Goal: Task Accomplishment & Management: Complete application form

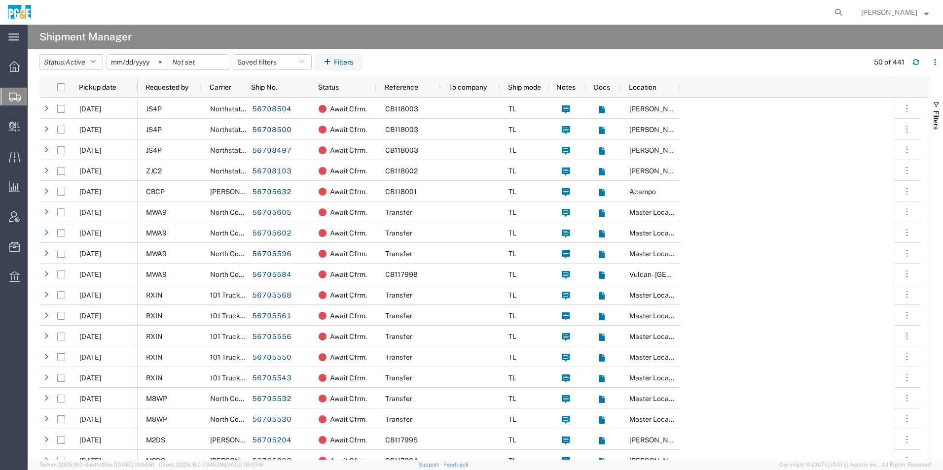
click at [76, 64] on span "Active" at bounding box center [76, 62] width 20 height 8
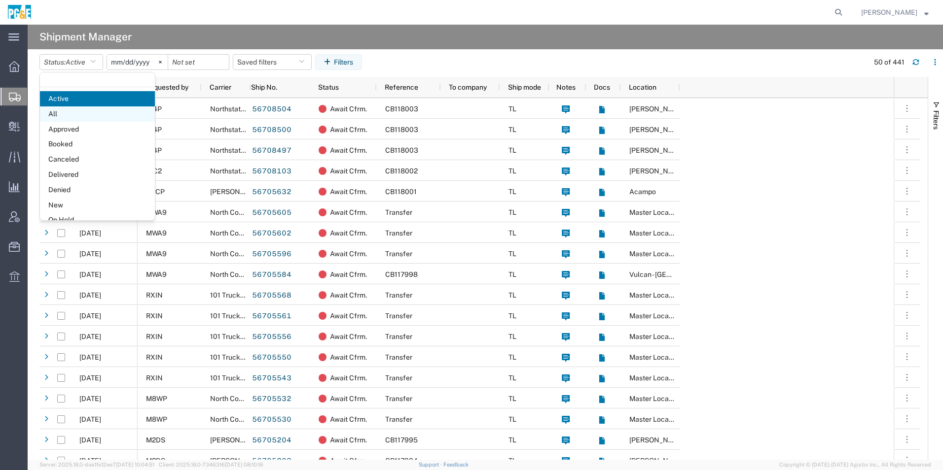
click at [85, 117] on span "All" at bounding box center [97, 114] width 115 height 15
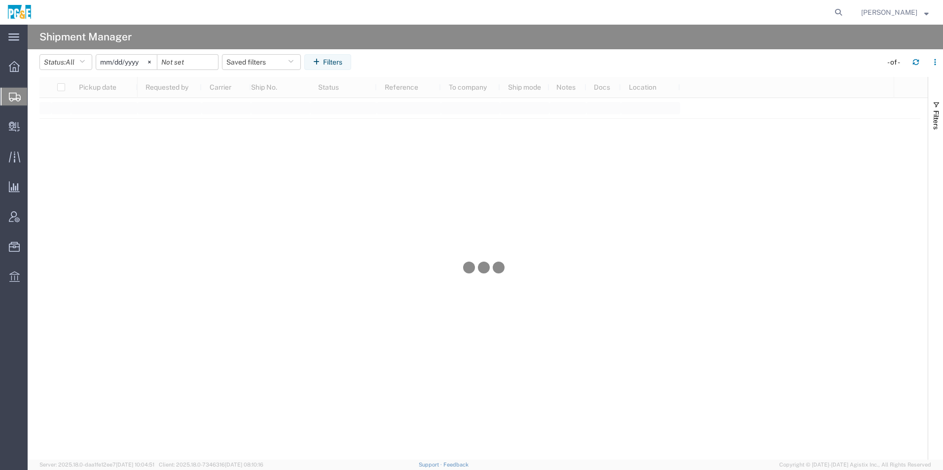
click at [132, 62] on input "[DATE]" at bounding box center [126, 62] width 61 height 15
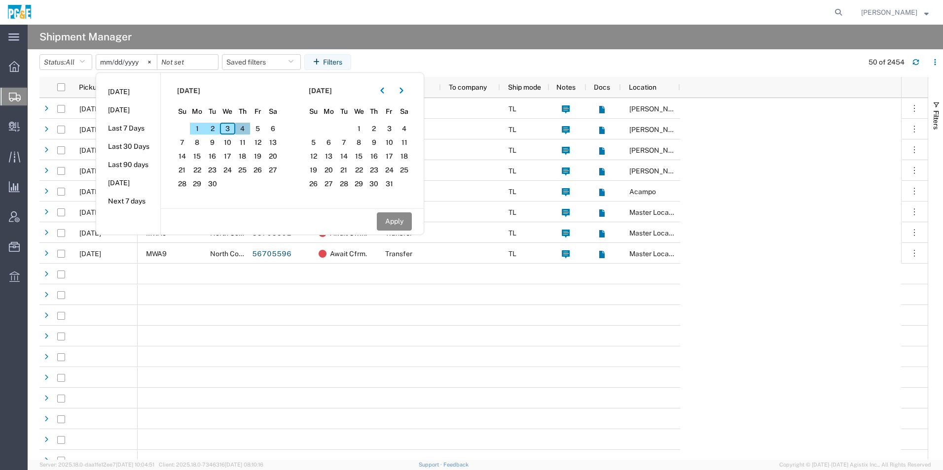
click at [247, 126] on span "4" at bounding box center [242, 129] width 15 height 12
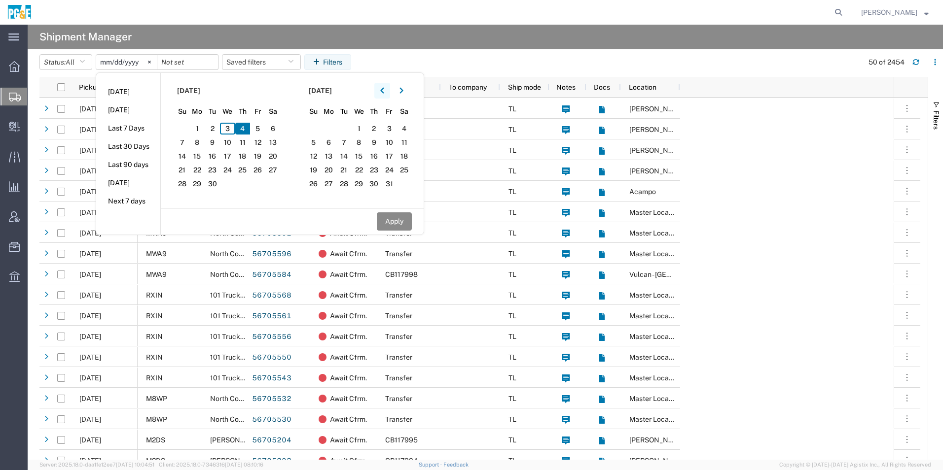
click at [383, 88] on icon "button" at bounding box center [382, 90] width 4 height 7
click at [380, 128] on span "4" at bounding box center [373, 129] width 15 height 12
click at [397, 222] on button "Apply" at bounding box center [394, 222] width 35 height 18
type input "[DATE]"
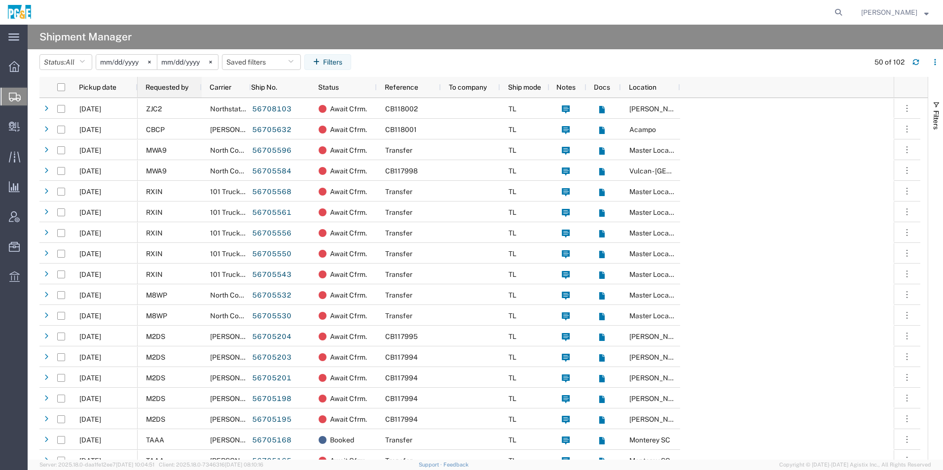
click at [172, 88] on span "Requested by" at bounding box center [166, 87] width 43 height 8
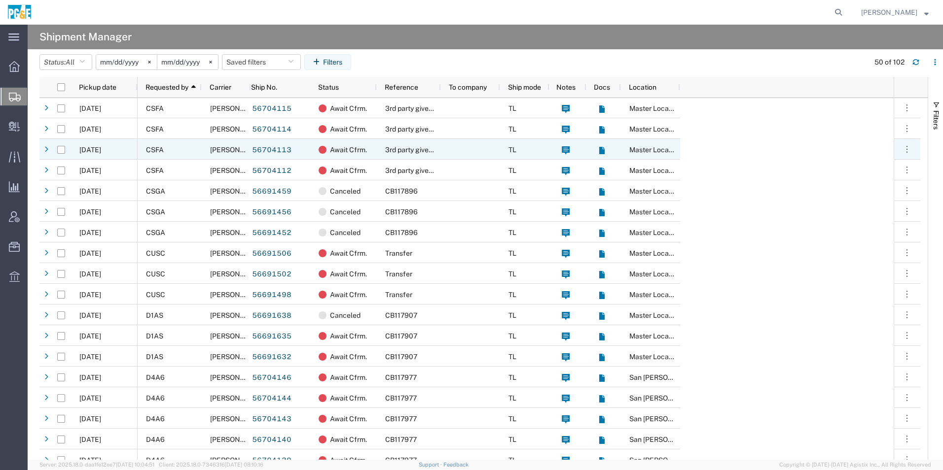
scroll to position [99, 0]
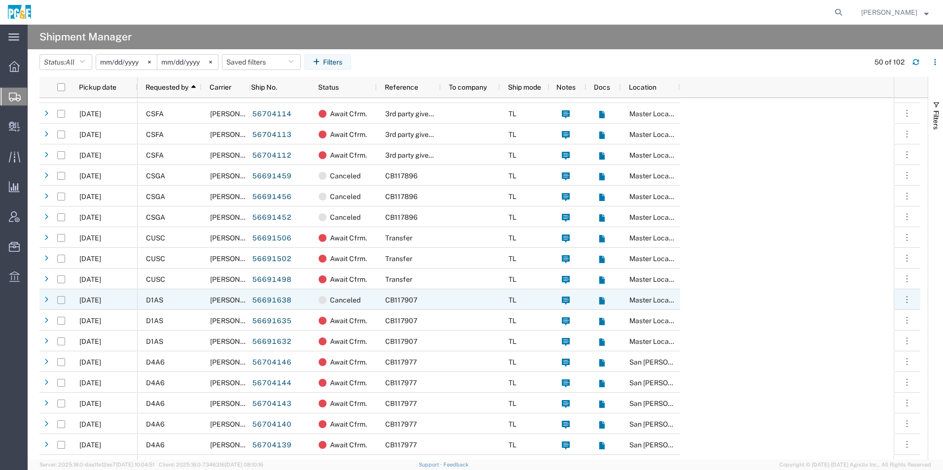
click at [65, 299] on input "Press Space to toggle row selection (unchecked)" at bounding box center [61, 300] width 8 height 8
checkbox input "true"
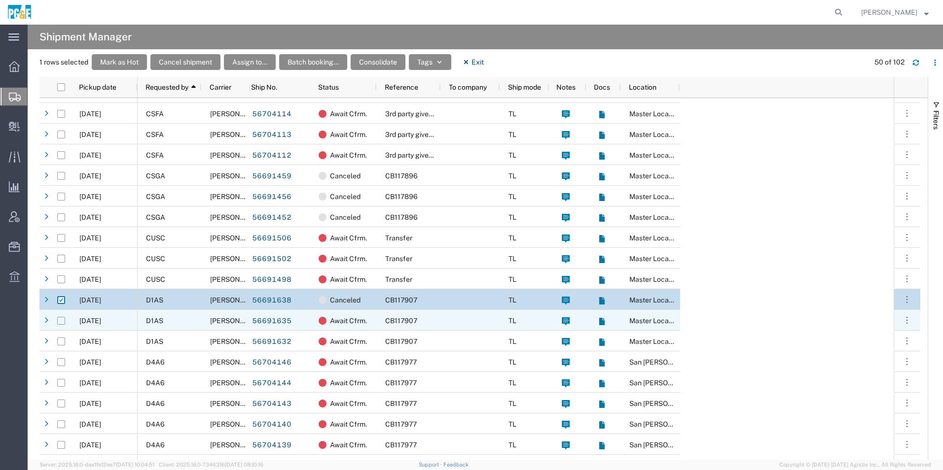
click at [64, 318] on input "Press Space to toggle row selection (unchecked)" at bounding box center [61, 321] width 8 height 8
checkbox input "true"
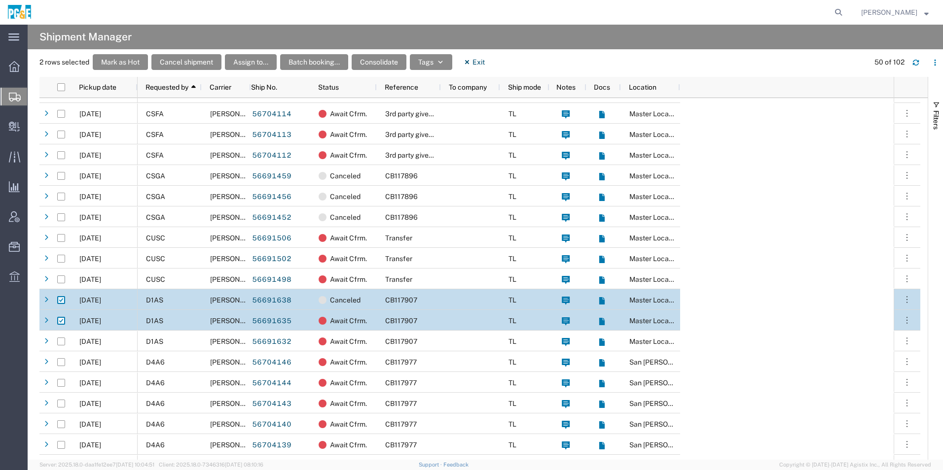
click at [63, 299] on input "Press Space to toggle row selection (checked)" at bounding box center [61, 300] width 8 height 8
checkbox input "false"
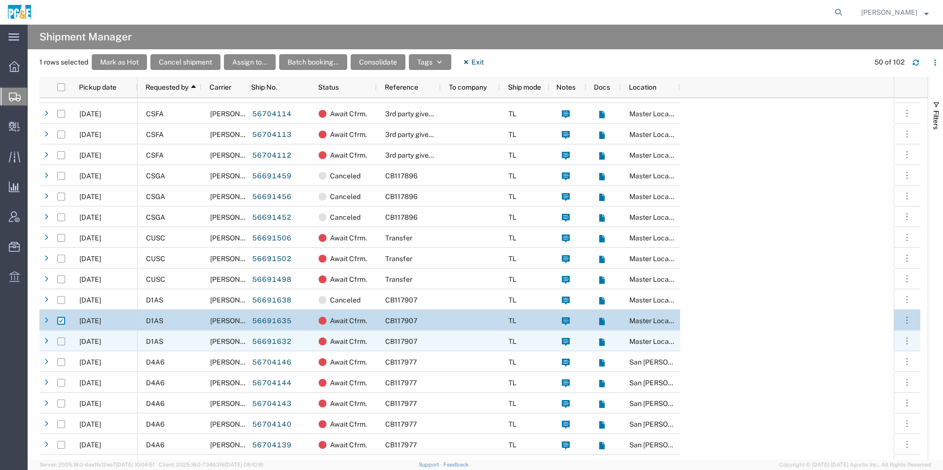
click at [62, 341] on input "Press Space to toggle row selection (unchecked)" at bounding box center [61, 342] width 8 height 8
checkbox input "true"
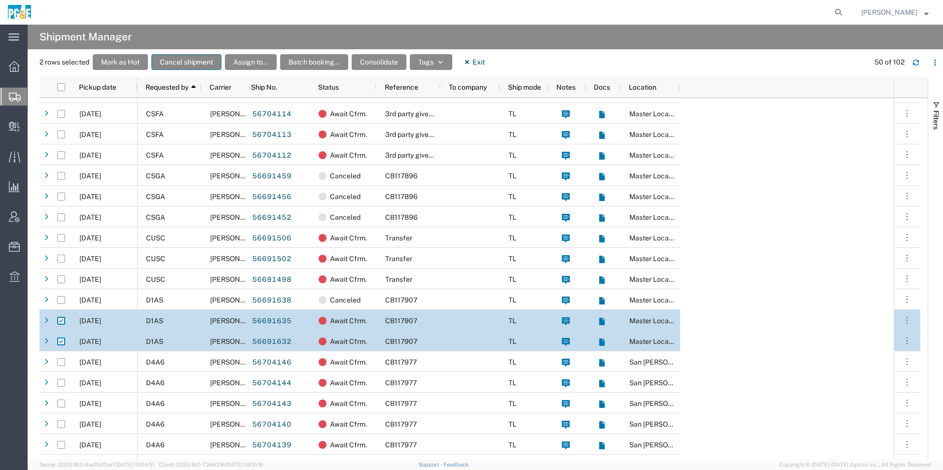
click at [205, 61] on button "Cancel shipment" at bounding box center [186, 62] width 70 height 16
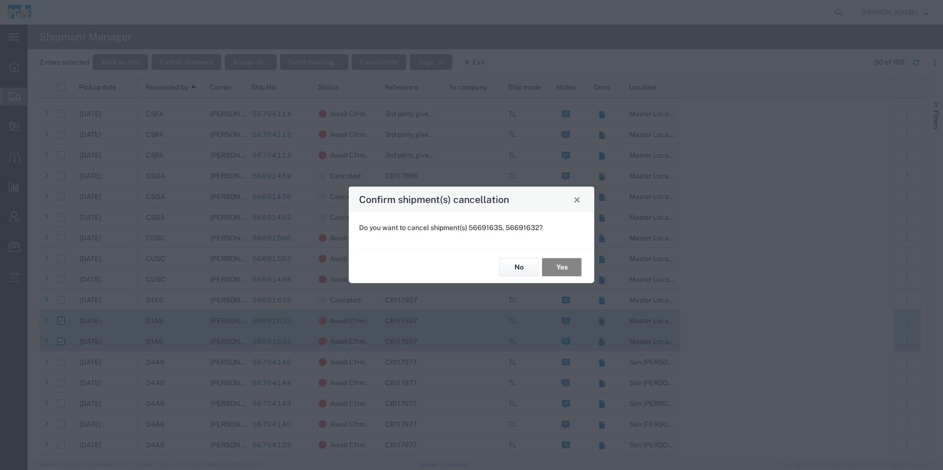
click at [566, 266] on button "Yes" at bounding box center [561, 267] width 39 height 18
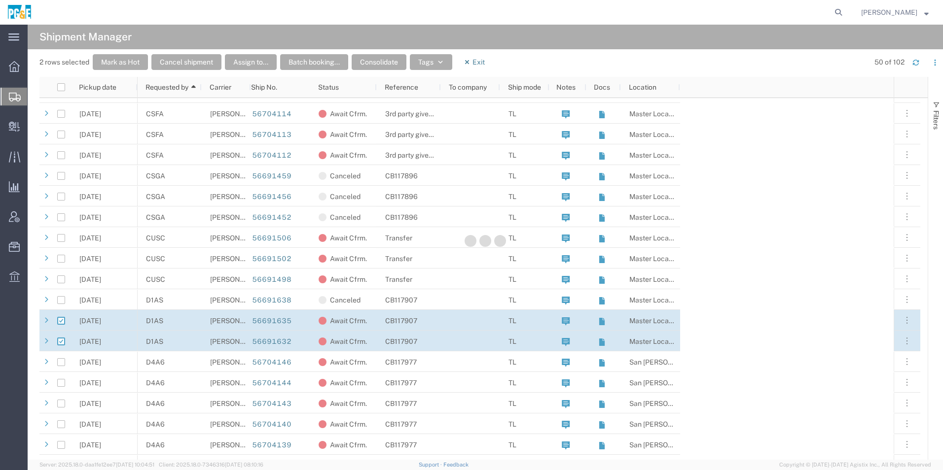
checkbox input "false"
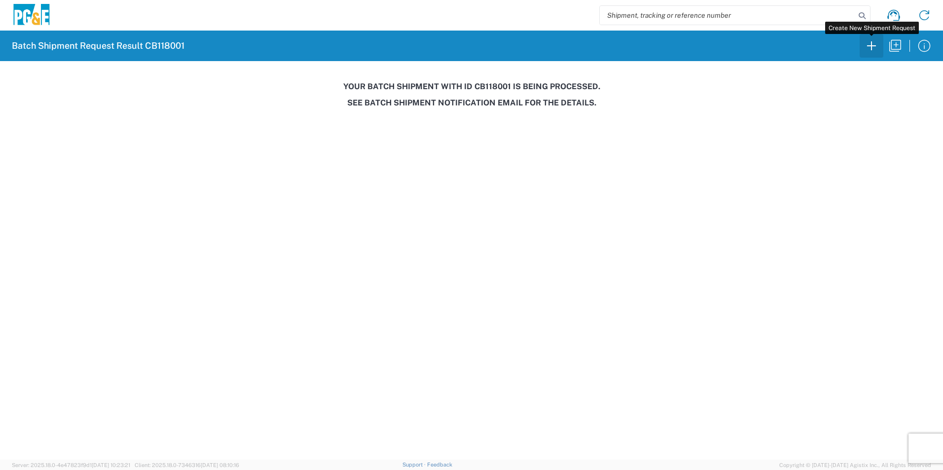
click at [870, 49] on icon "button" at bounding box center [872, 46] width 16 height 16
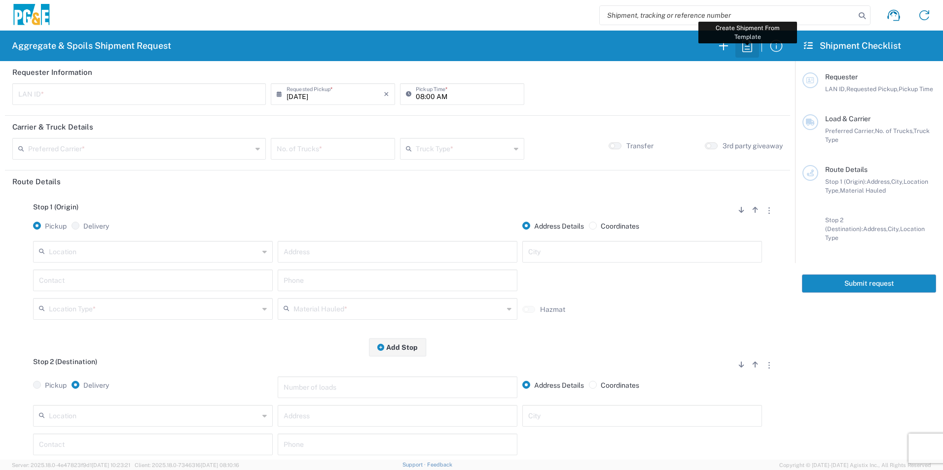
click at [749, 48] on icon "button" at bounding box center [747, 46] width 16 height 16
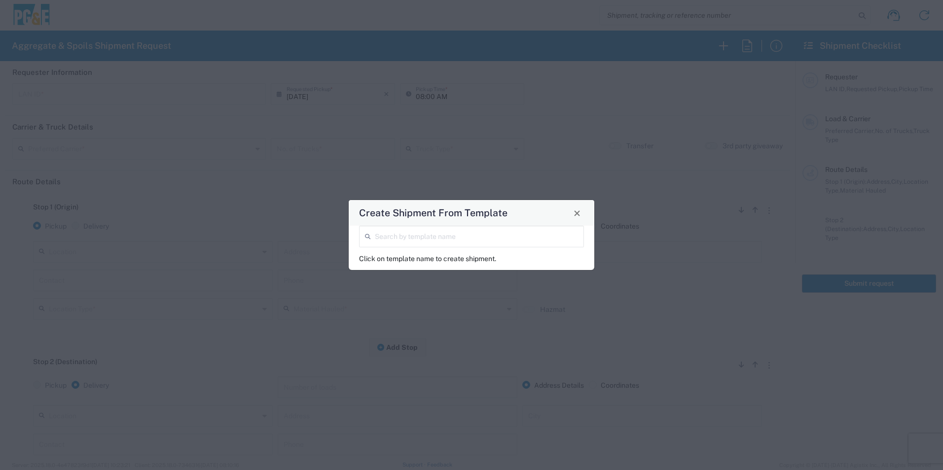
click at [486, 233] on input "search" at bounding box center [476, 235] width 203 height 17
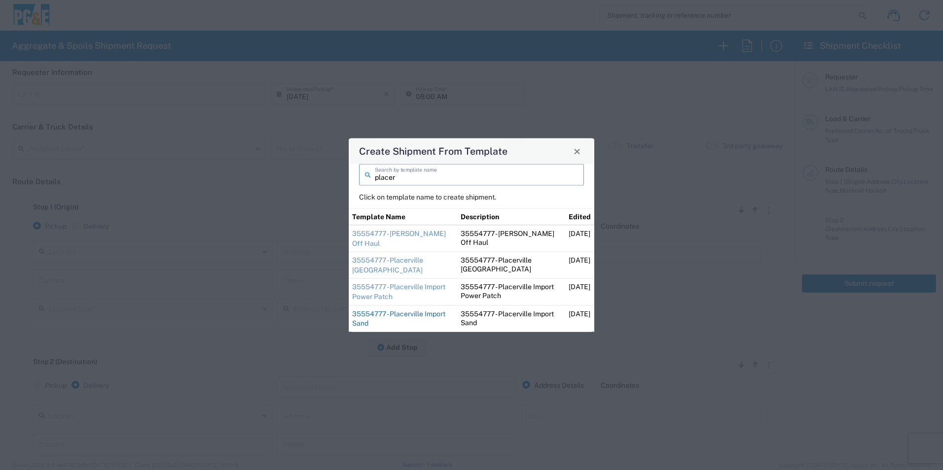
type input "placer"
click at [387, 317] on link "35554777 - Placerville Import Sand" at bounding box center [398, 319] width 93 height 18
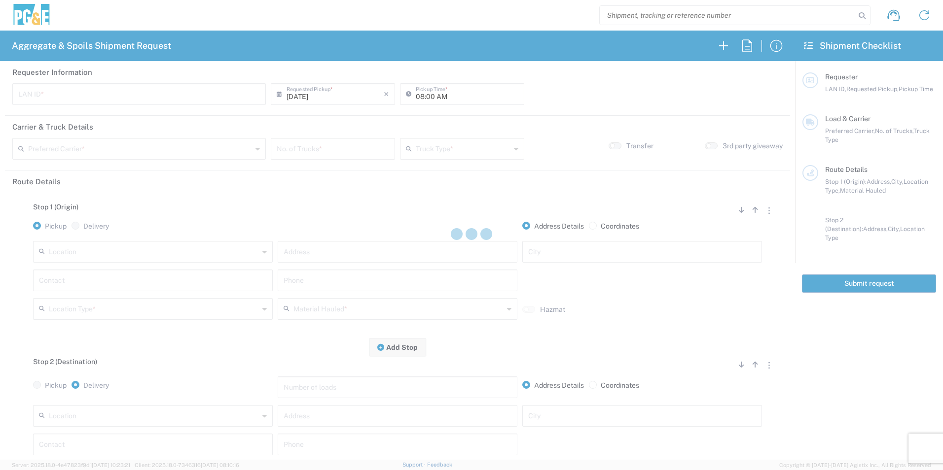
type input "D1AS"
type input "06:00 AM"
type input "[PERSON_NAME] & Sons Trucking, Inc"
type input "Super Dump"
type textarea "Dump in the back right of the laydown yard. There will be stakes to mark the bu…"
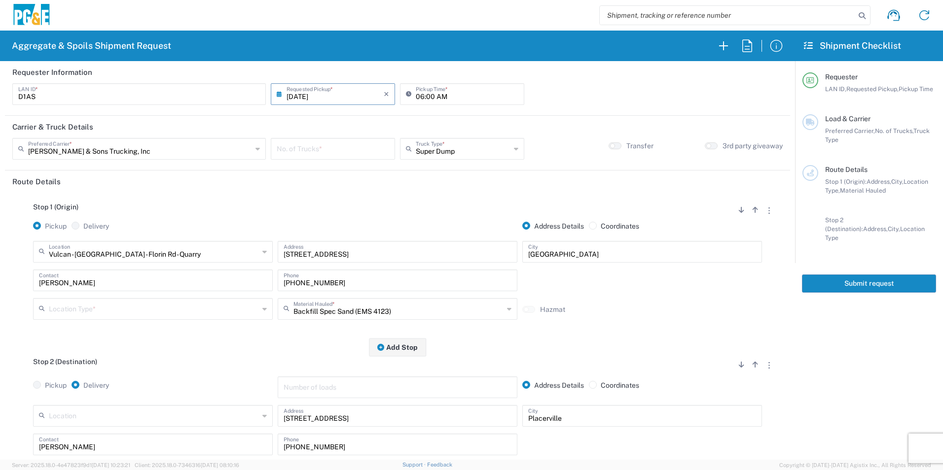
click at [318, 149] on input "number" at bounding box center [333, 148] width 112 height 17
type input "2"
click at [93, 313] on input "text" at bounding box center [154, 308] width 210 height 17
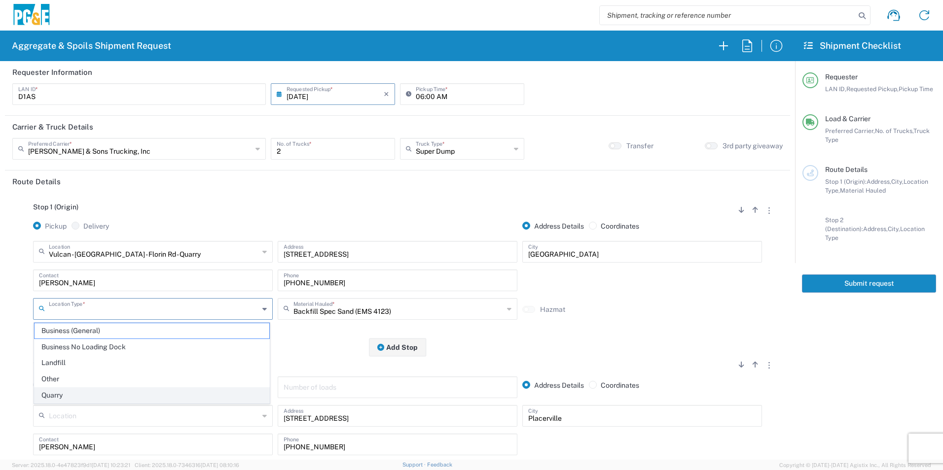
click at [64, 393] on span "Quarry" at bounding box center [152, 395] width 235 height 15
type input "Quarry"
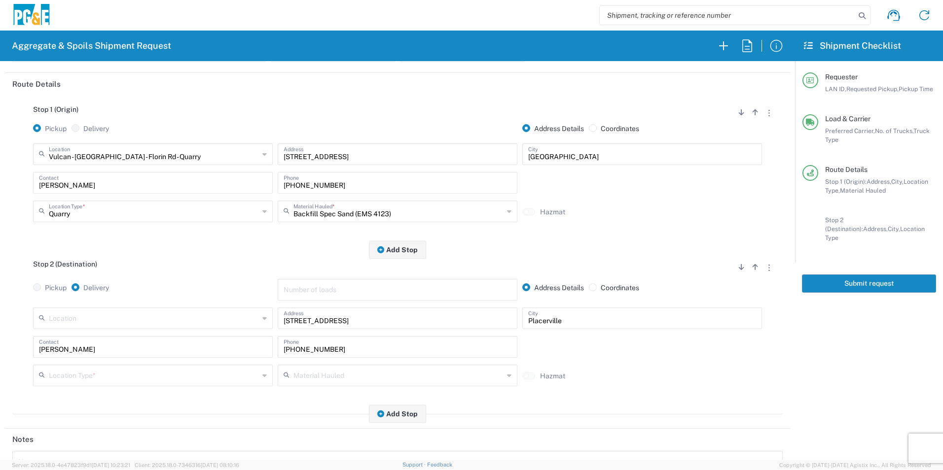
scroll to position [99, 0]
click at [75, 377] on input "text" at bounding box center [154, 373] width 210 height 17
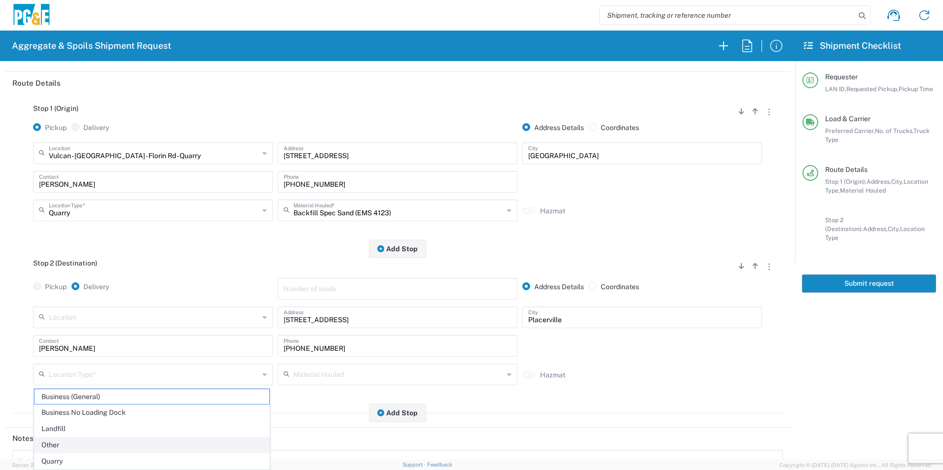
click at [50, 447] on span "Other" at bounding box center [152, 445] width 235 height 15
type input "Other"
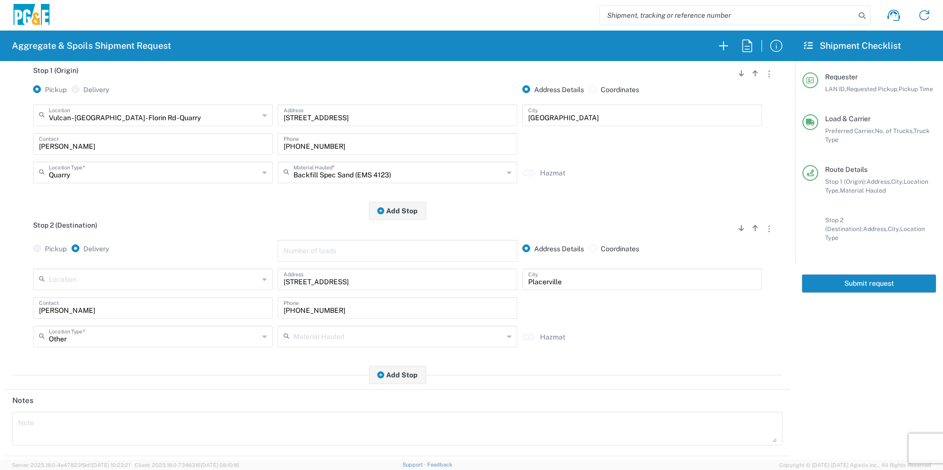
scroll to position [285, 0]
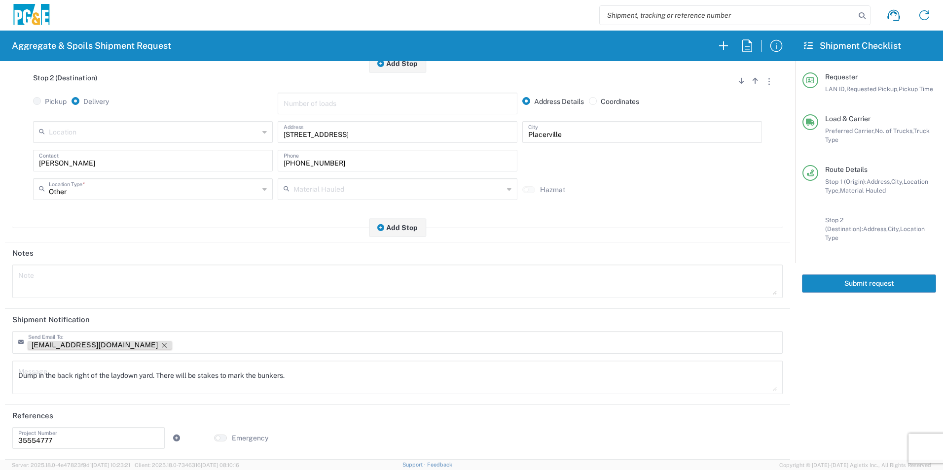
click at [160, 345] on icon "Remove tag" at bounding box center [164, 346] width 8 height 8
drag, startPoint x: 315, startPoint y: 373, endPoint x: -2, endPoint y: 352, distance: 317.3
click at [0, 352] on html "Aggregate & Spoils Shipment Request Requester Information D1AS LAN ID * 09/04/2…" at bounding box center [471, 235] width 943 height 470
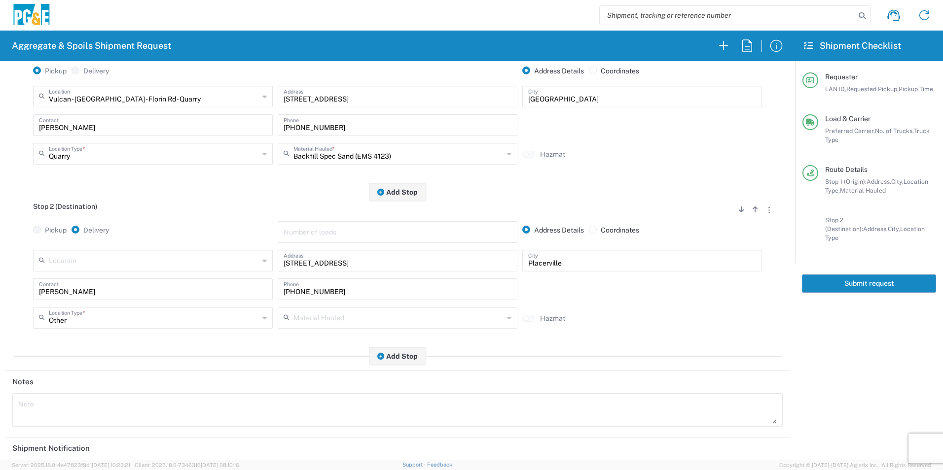
scroll to position [0, 0]
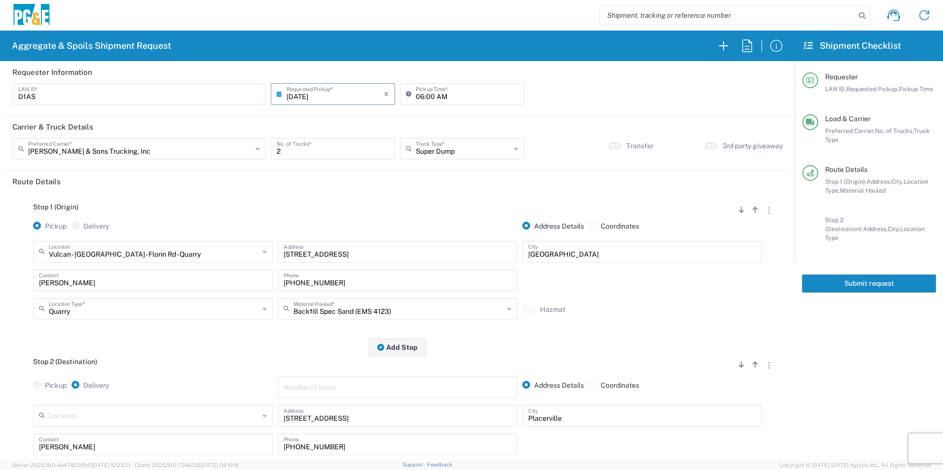
click at [880, 275] on button "Submit request" at bounding box center [869, 284] width 134 height 18
